Goal: Task Accomplishment & Management: Manage account settings

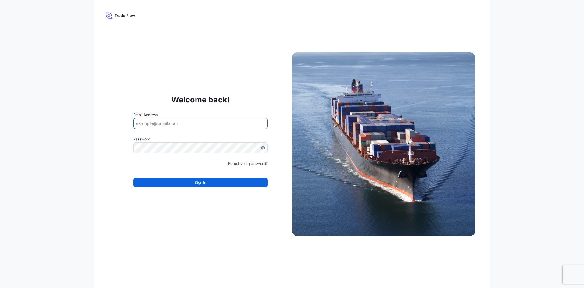
click at [156, 125] on input "Email Address" at bounding box center [200, 123] width 134 height 11
paste input "[PERSON_NAME][EMAIL_ADDRESS][DOMAIN_NAME]"
type input "[PERSON_NAME][EMAIL_ADDRESS][DOMAIN_NAME]"
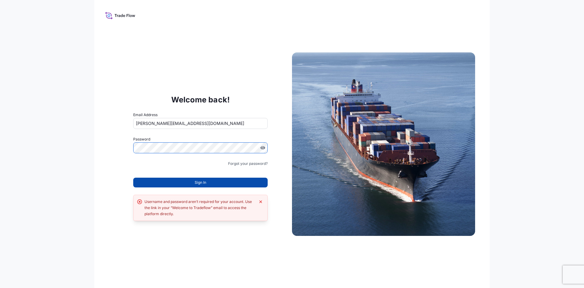
click at [176, 183] on button "Sign In" at bounding box center [200, 182] width 134 height 10
click at [261, 161] on link "Forgot your password?" at bounding box center [248, 163] width 40 height 6
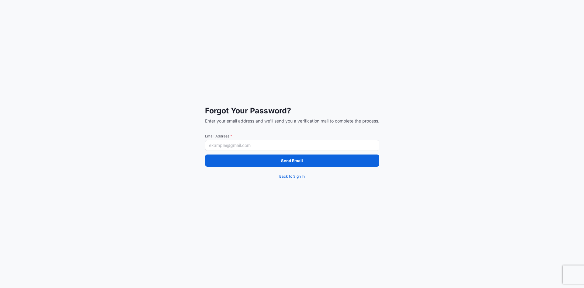
drag, startPoint x: 253, startPoint y: 149, endPoint x: 253, endPoint y: 145, distance: 3.7
click at [253, 148] on input "Email Address *" at bounding box center [292, 145] width 174 height 11
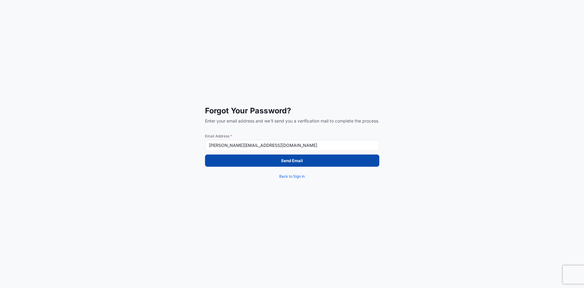
click at [265, 158] on button "Send Email" at bounding box center [292, 160] width 174 height 12
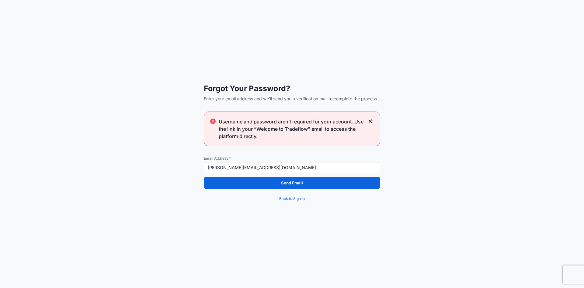
drag, startPoint x: 287, startPoint y: 165, endPoint x: 105, endPoint y: 154, distance: 182.0
click at [105, 154] on div "Forgot Your Password? Enter your email address and we'll send you a verificatio…" at bounding box center [292, 144] width 584 height 288
paste input "psabdp"
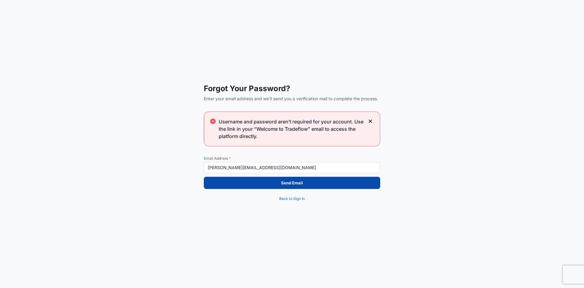
type input "[PERSON_NAME][EMAIL_ADDRESS][DOMAIN_NAME]"
click at [347, 181] on button "Send Email" at bounding box center [292, 182] width 176 height 12
click at [247, 179] on button "Send Email" at bounding box center [292, 182] width 176 height 12
click at [284, 181] on p "Send Email" at bounding box center [292, 183] width 22 height 6
click at [302, 187] on button "Send Email" at bounding box center [292, 182] width 176 height 12
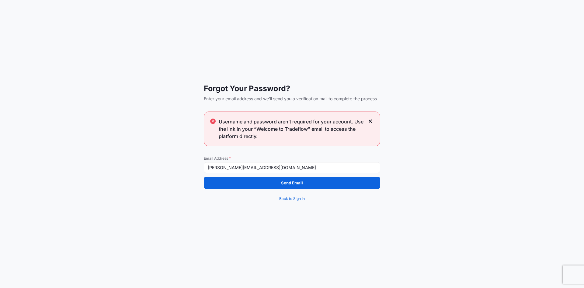
click at [340, 74] on div "Forgot Your Password? Enter your email address and we'll send you a verificatio…" at bounding box center [292, 144] width 584 height 288
click at [391, 78] on div "Forgot Your Password? Enter your email address and we'll send you a verificatio…" at bounding box center [292, 144] width 584 height 288
